Goal: Transaction & Acquisition: Download file/media

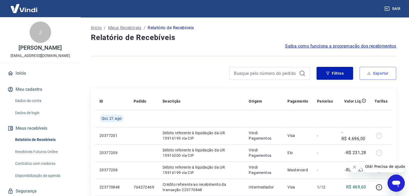
click at [390, 68] on button "Exportar" at bounding box center [378, 73] width 37 height 13
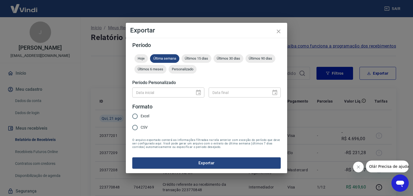
click at [145, 115] on span "Excel" at bounding box center [145, 116] width 9 height 6
click at [141, 115] on input "Excel" at bounding box center [134, 116] width 11 height 11
radio input "true"
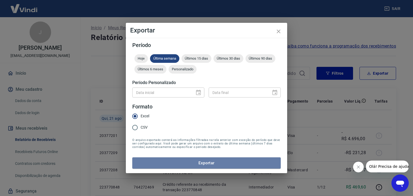
click at [218, 165] on button "Exportar" at bounding box center [206, 163] width 148 height 11
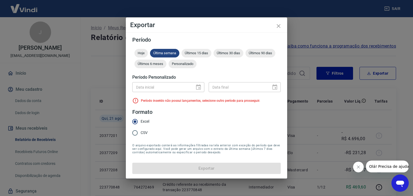
click at [205, 91] on div "Data inicial Data inicial Data final Data final" at bounding box center [206, 86] width 148 height 13
click at [200, 87] on div "Data inicial" at bounding box center [168, 87] width 72 height 10
drag, startPoint x: 185, startPoint y: 64, endPoint x: 188, endPoint y: 74, distance: 10.3
click at [185, 64] on span "Personalizado" at bounding box center [183, 64] width 28 height 4
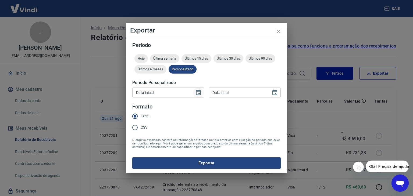
click at [199, 94] on icon "Choose date" at bounding box center [198, 92] width 5 height 5
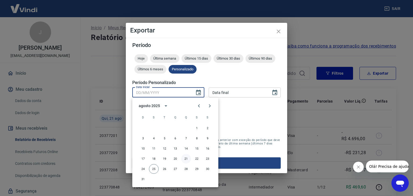
click at [186, 159] on button "21" at bounding box center [186, 159] width 10 height 10
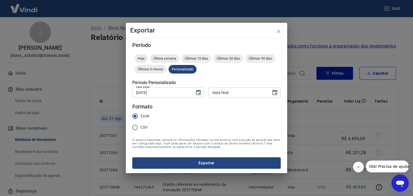
type input "[DATE]"
type input "DD/MM/YYYY"
click at [233, 96] on input "DD/MM/YYYY" at bounding box center [238, 93] width 59 height 10
click at [275, 94] on icon "Choose date" at bounding box center [274, 92] width 5 height 5
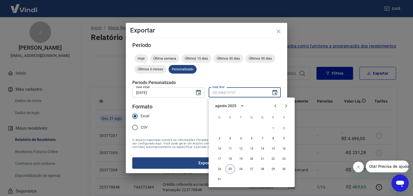
click at [227, 168] on button "25" at bounding box center [230, 169] width 10 height 10
type input "[DATE]"
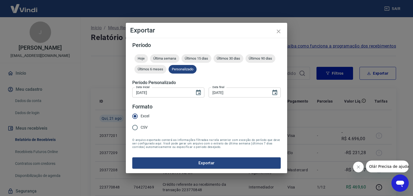
click at [181, 107] on form "Período Hoje Última semana Últimos 15 dias Últimos 30 dias Últimos 90 dias Últi…" at bounding box center [206, 105] width 148 height 126
click at [188, 162] on button "Exportar" at bounding box center [206, 163] width 148 height 11
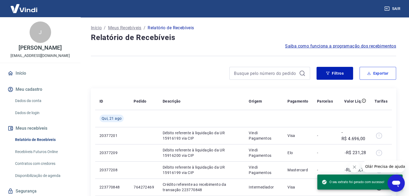
click at [370, 75] on icon "button" at bounding box center [369, 74] width 4 height 4
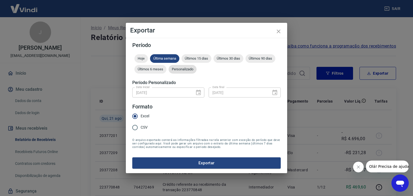
click at [187, 71] on div "Personalizado" at bounding box center [183, 69] width 28 height 9
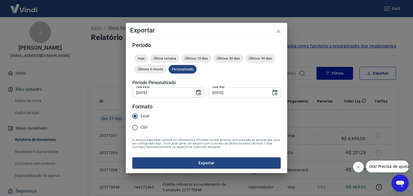
click at [200, 91] on icon "Choose date, selected date is 21 de ago de 2025" at bounding box center [198, 92] width 5 height 5
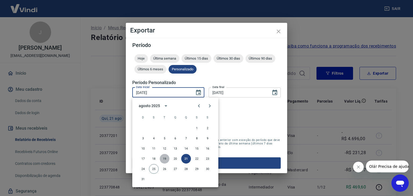
click at [165, 160] on button "19" at bounding box center [165, 159] width 10 height 10
type input "[DATE]"
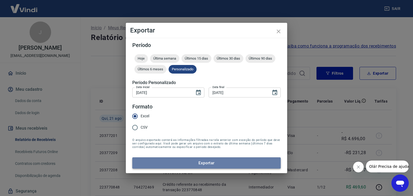
click at [187, 167] on button "Exportar" at bounding box center [206, 163] width 148 height 11
